Goal: Transaction & Acquisition: Book appointment/travel/reservation

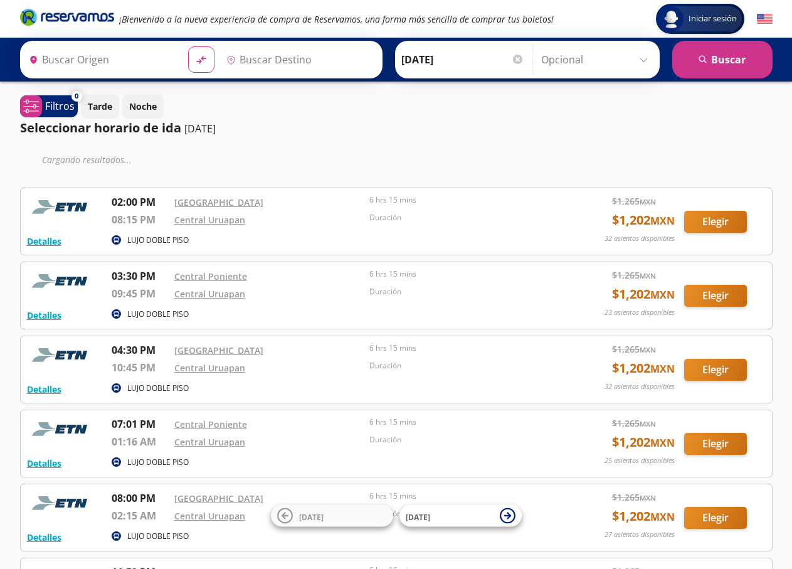
type input "[GEOGRAPHIC_DATA], [GEOGRAPHIC_DATA]"
type input "Uruapan, [GEOGRAPHIC_DATA]"
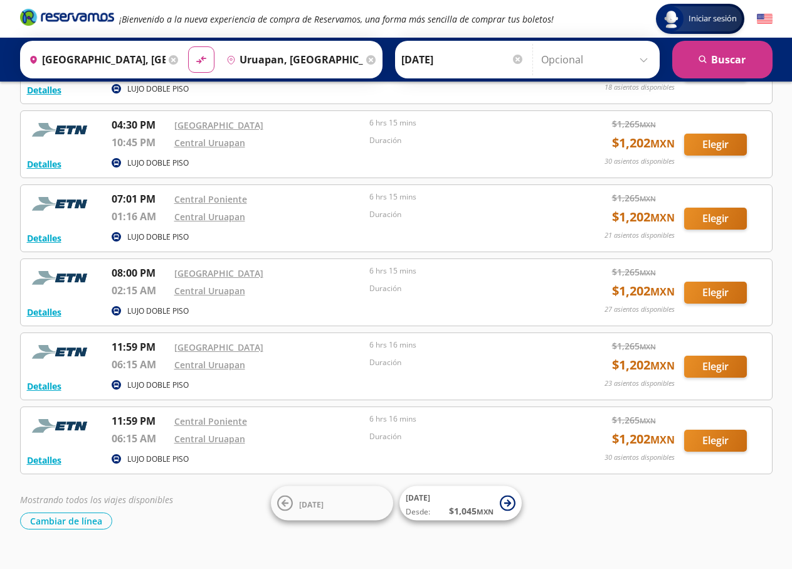
scroll to position [188, 0]
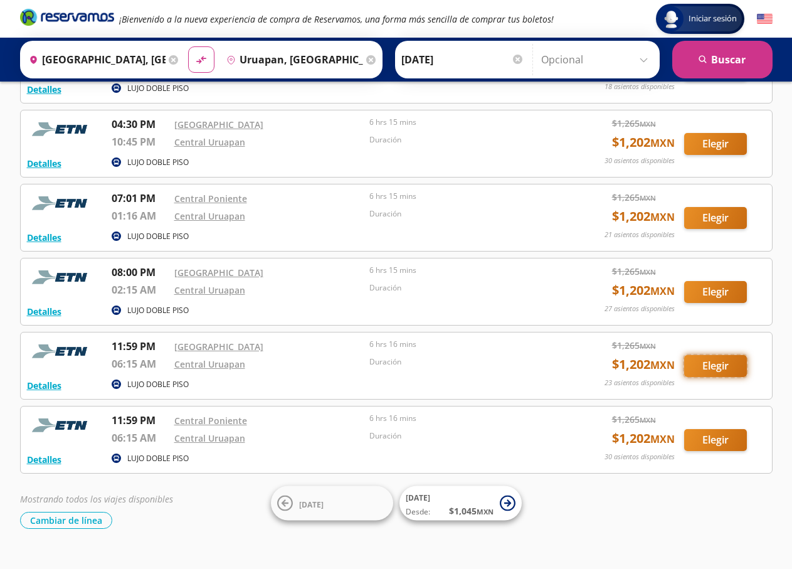
click at [723, 363] on button "Elegir" at bounding box center [715, 366] width 63 height 22
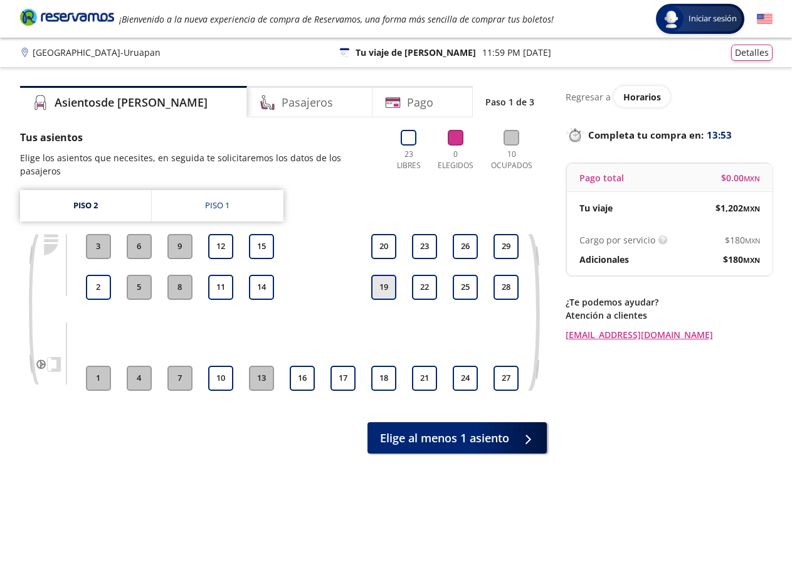
click at [385, 277] on button "19" at bounding box center [383, 287] width 25 height 25
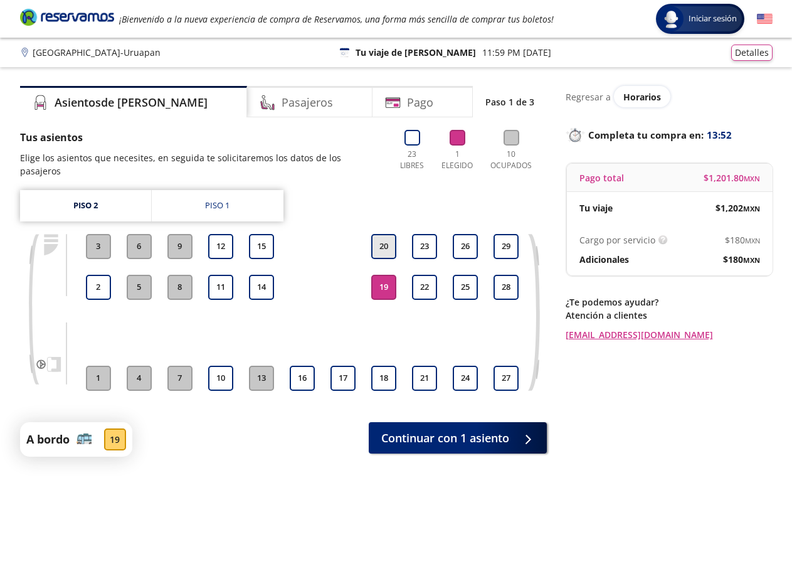
click at [383, 234] on button "20" at bounding box center [383, 246] width 25 height 25
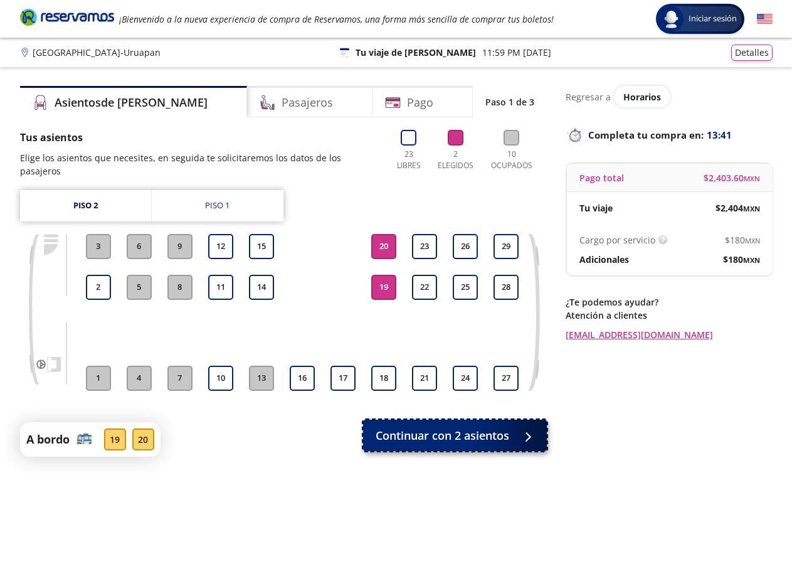
click at [463, 427] on span "Continuar con 2 asientos" at bounding box center [443, 435] width 134 height 17
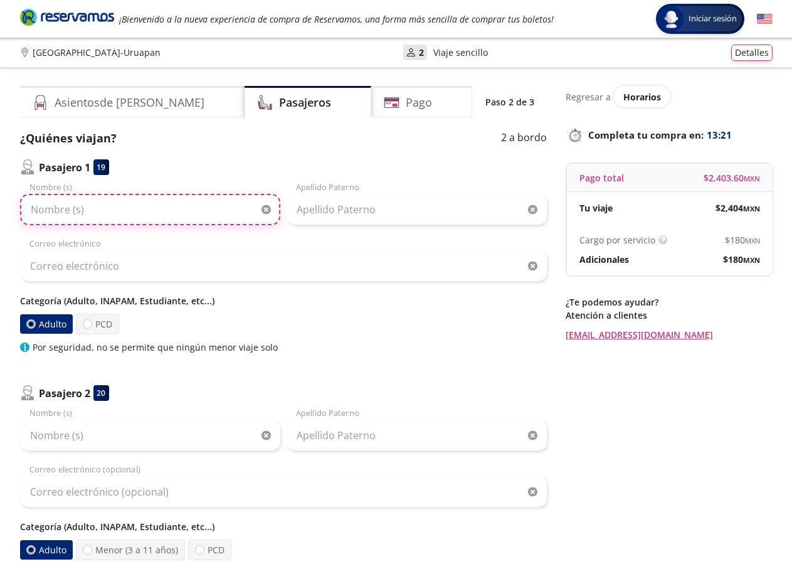
click at [53, 212] on input "Nombre (s)" at bounding box center [150, 209] width 260 height 31
